Goal: Check status

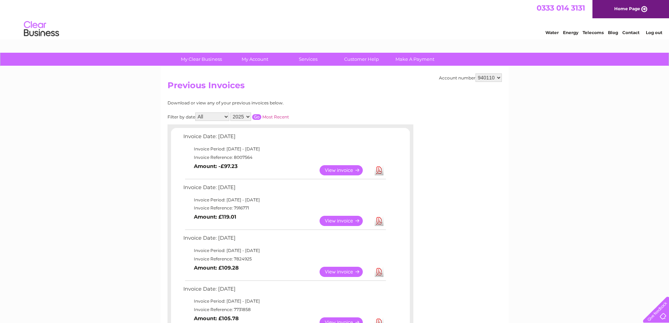
click at [501, 77] on select "940110" at bounding box center [488, 77] width 26 height 8
click at [496, 74] on select "940110" at bounding box center [488, 77] width 26 height 8
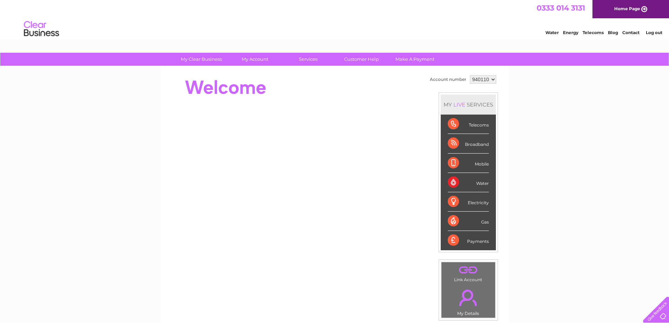
click at [492, 80] on select "940110" at bounding box center [483, 79] width 26 height 8
click at [491, 81] on select "940110" at bounding box center [483, 79] width 26 height 8
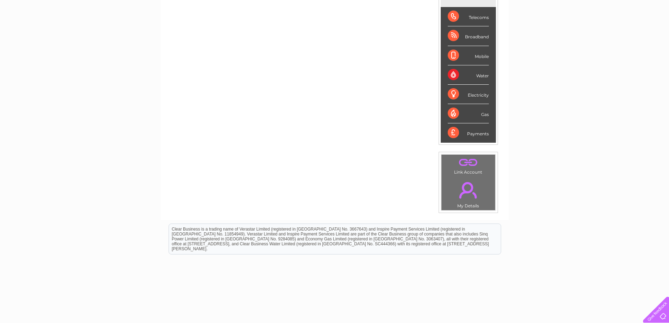
scroll to position [95, 0]
